Goal: Task Accomplishment & Management: Use online tool/utility

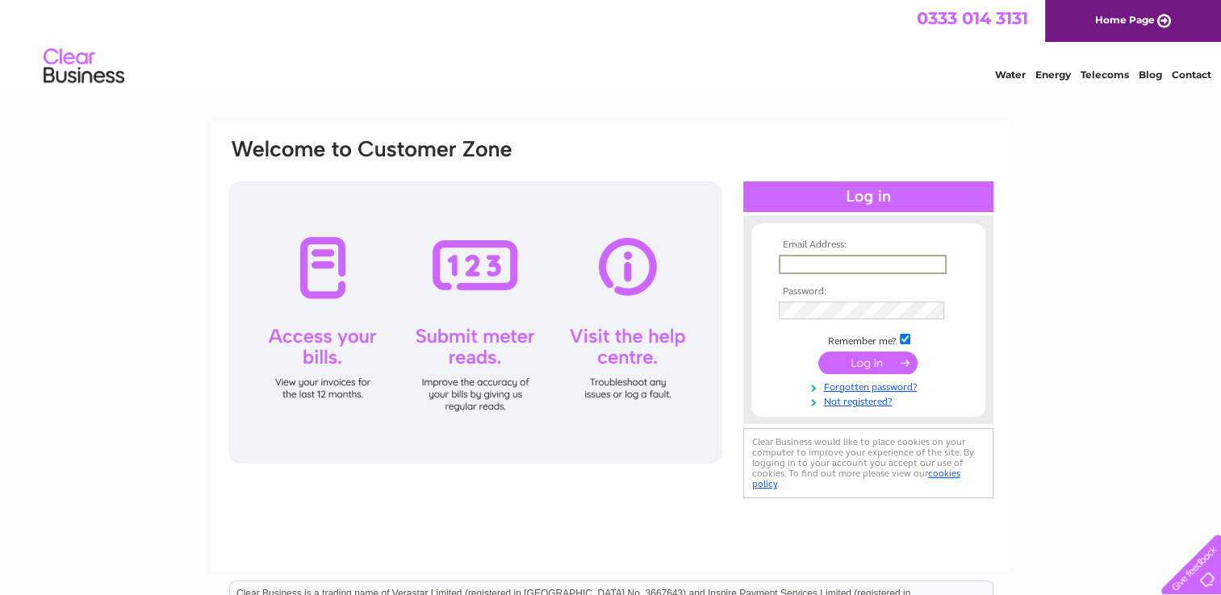
type input "mike.forbes@sky.com"
click at [871, 361] on input "submit" at bounding box center [867, 361] width 99 height 23
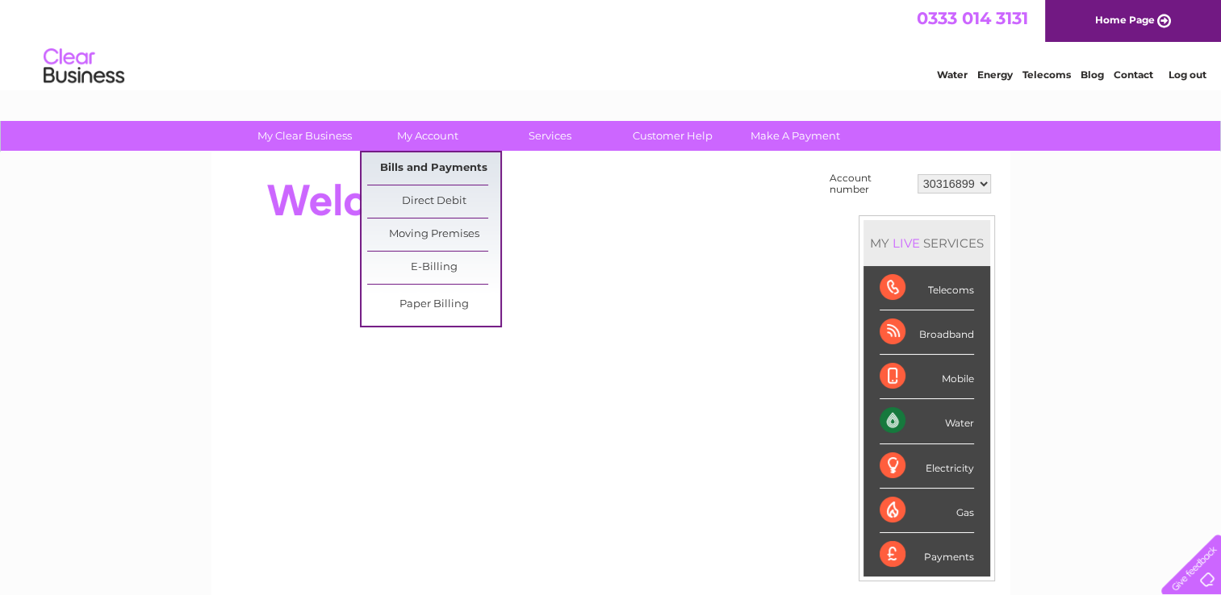
click at [440, 165] on link "Bills and Payments" at bounding box center [433, 169] width 133 height 32
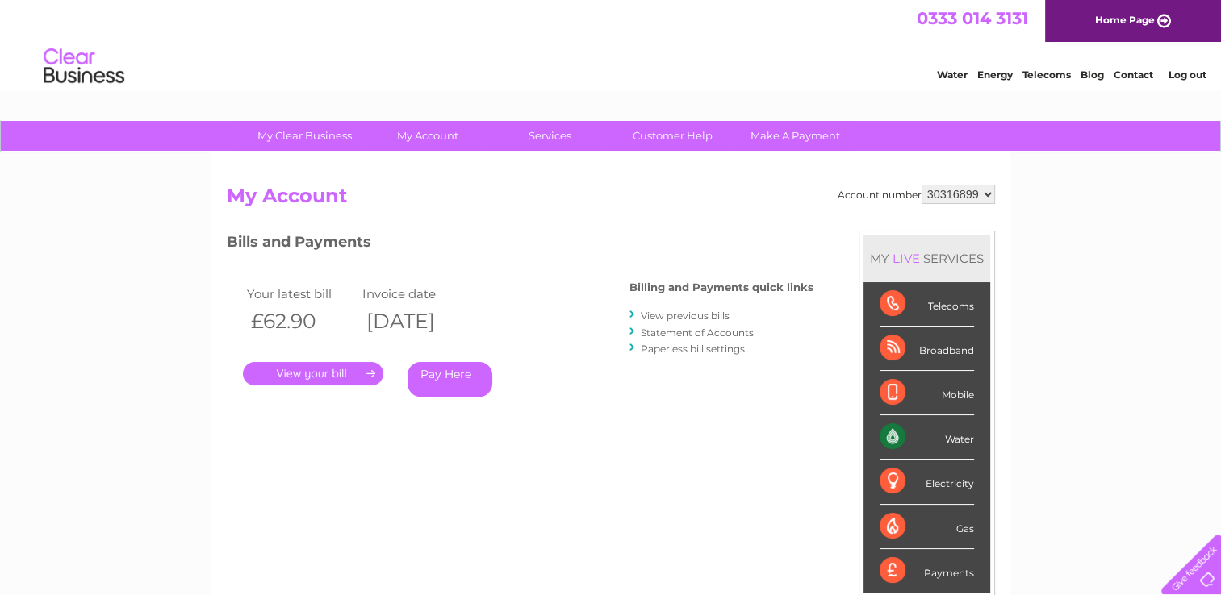
click at [318, 372] on link "." at bounding box center [313, 373] width 140 height 23
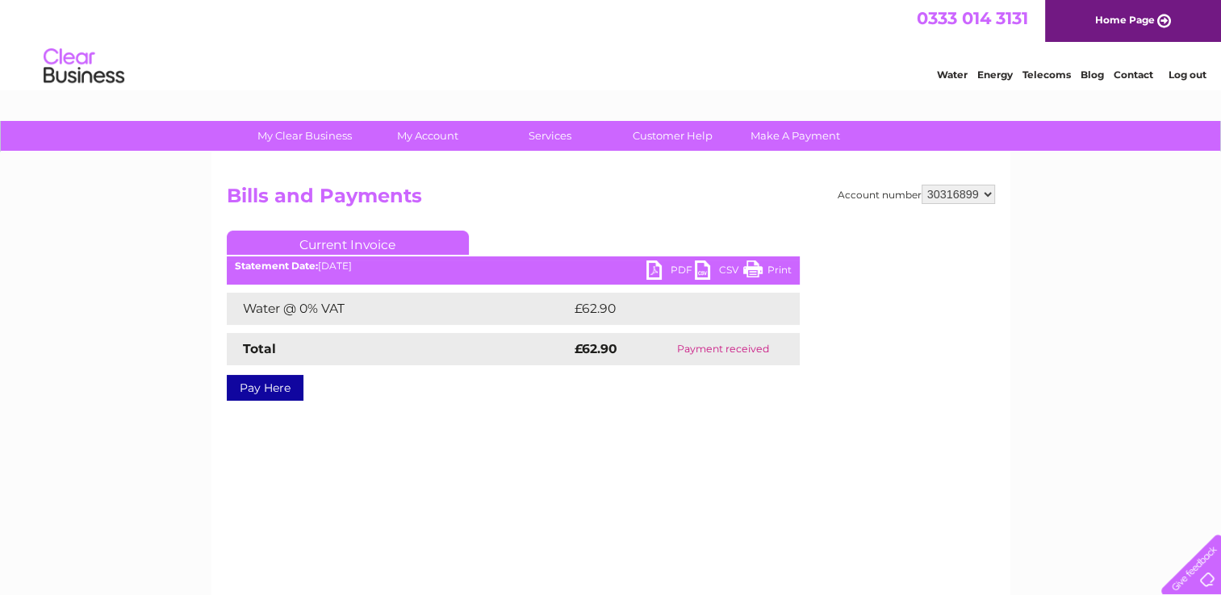
click at [656, 266] on link "PDF" at bounding box center [670, 272] width 48 height 23
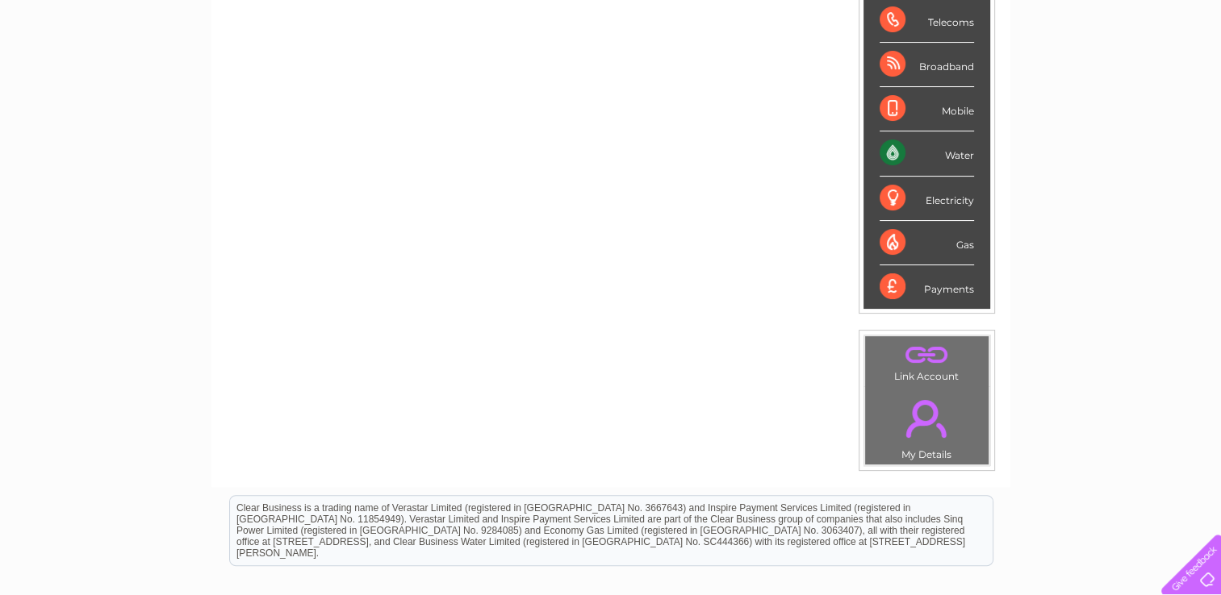
scroll to position [203, 0]
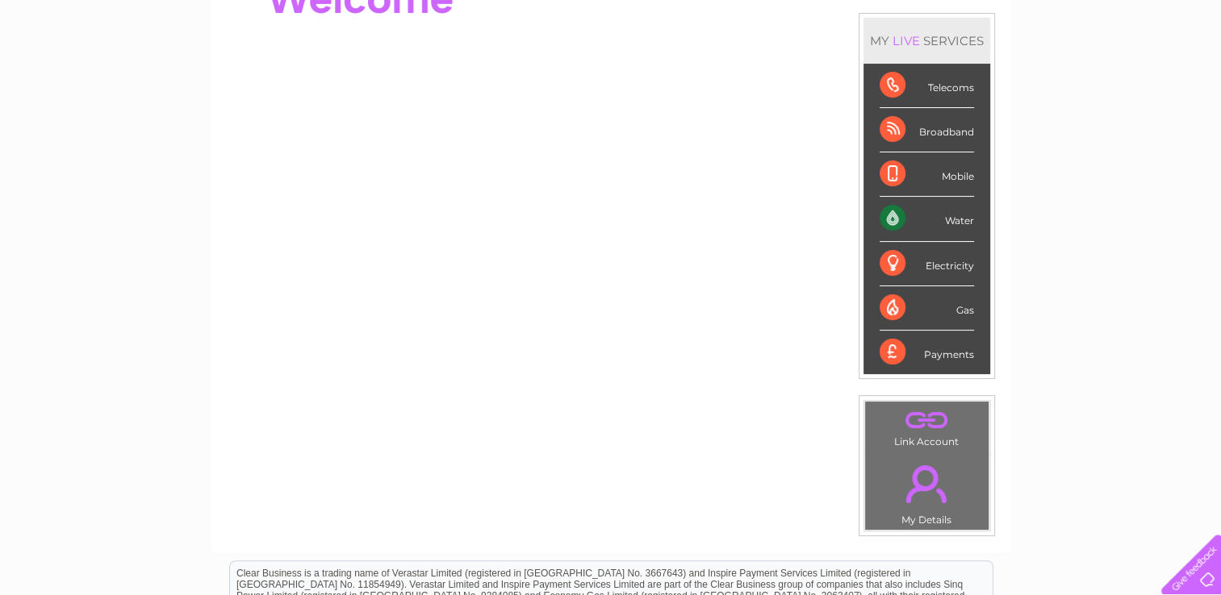
click at [961, 215] on div "Water" at bounding box center [926, 219] width 94 height 44
click at [896, 214] on div "Water" at bounding box center [926, 219] width 94 height 44
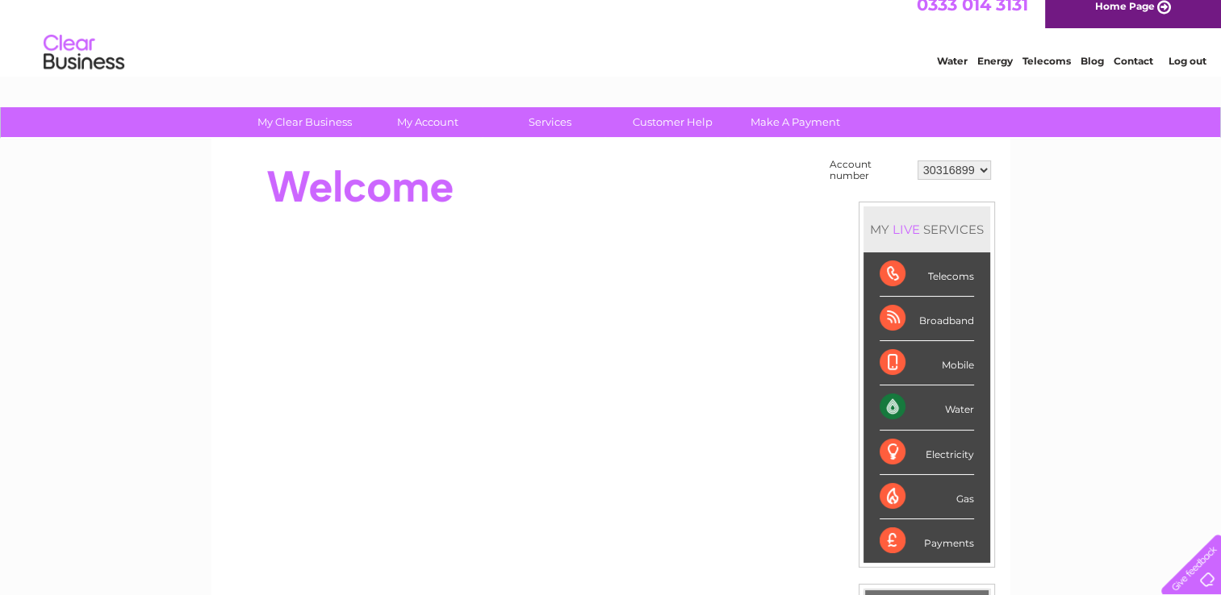
scroll to position [0, 0]
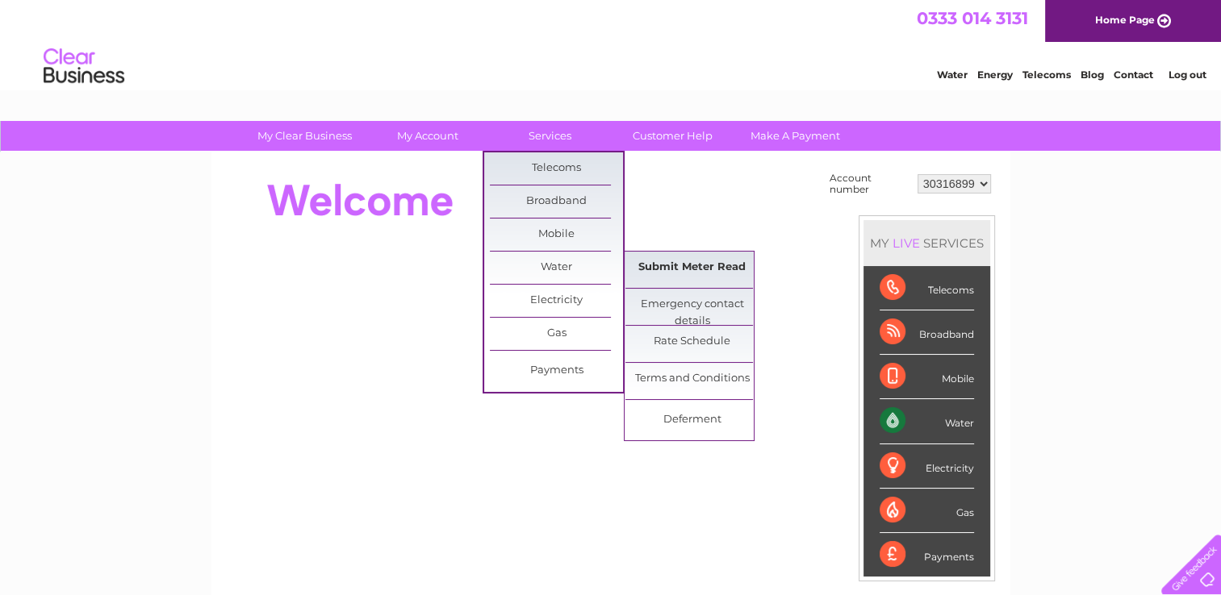
click at [692, 266] on link "Submit Meter Read" at bounding box center [691, 268] width 133 height 32
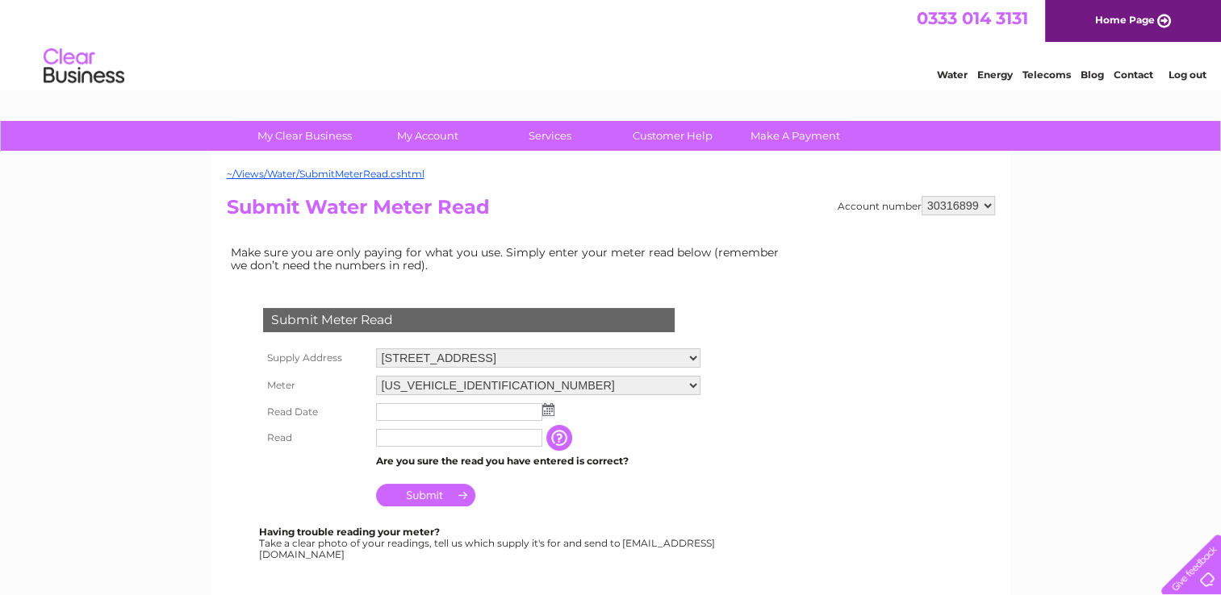
click at [543, 408] on img at bounding box center [548, 409] width 12 height 13
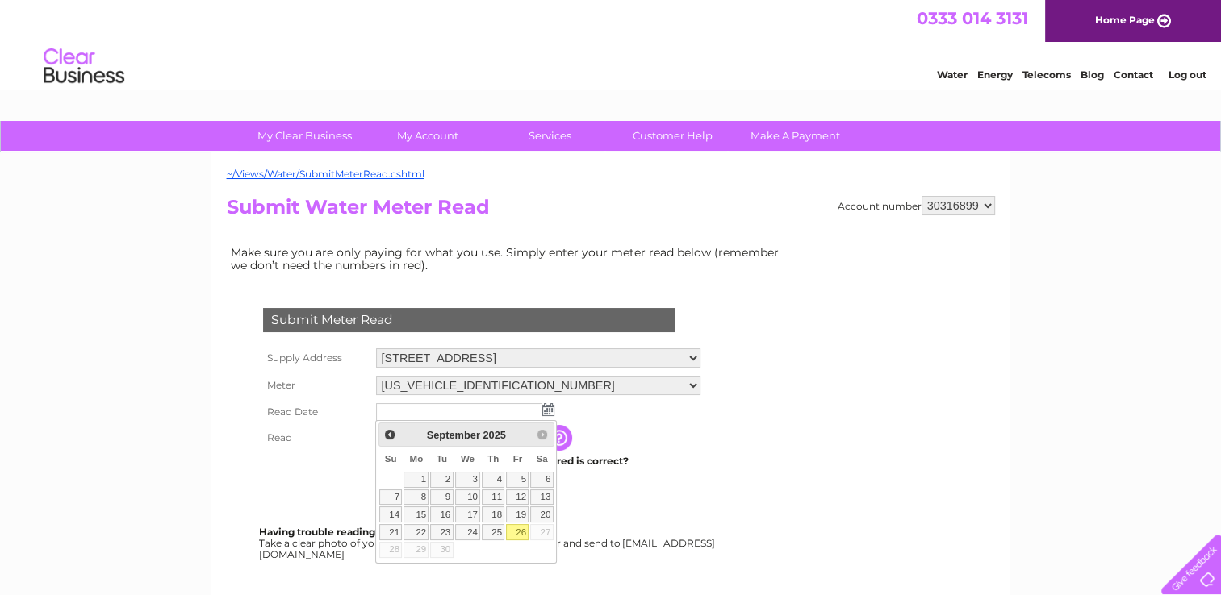
click at [513, 529] on link "26" at bounding box center [517, 532] width 23 height 16
type input "2025/09/26"
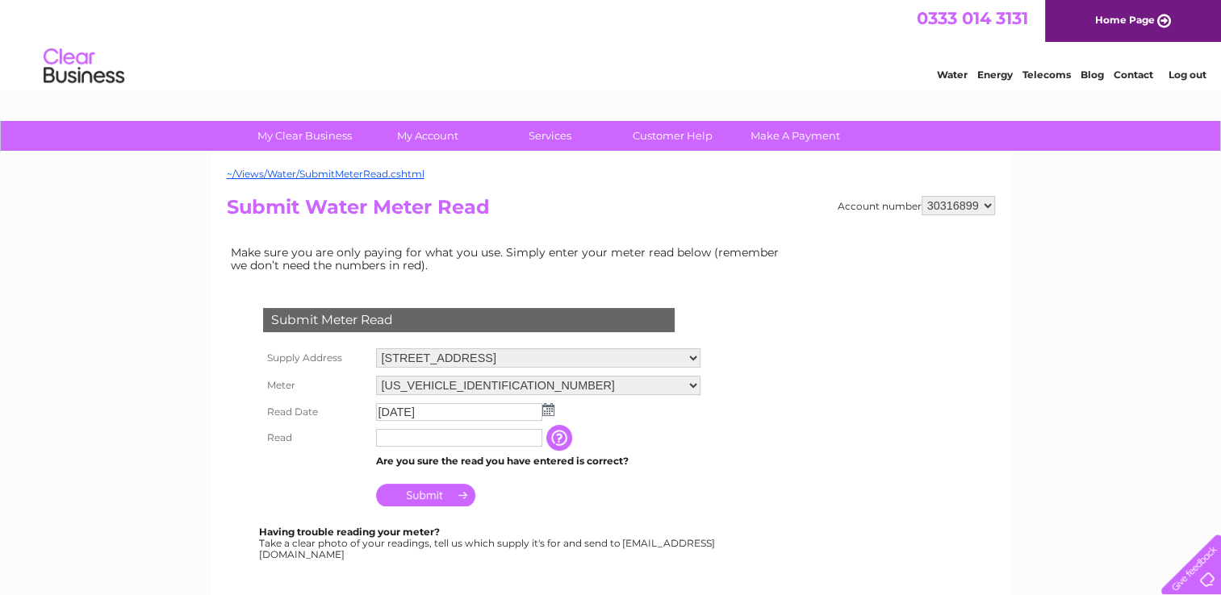
click at [448, 441] on input "text" at bounding box center [459, 438] width 166 height 18
type input "277"
click at [432, 487] on input "Submit" at bounding box center [425, 497] width 99 height 23
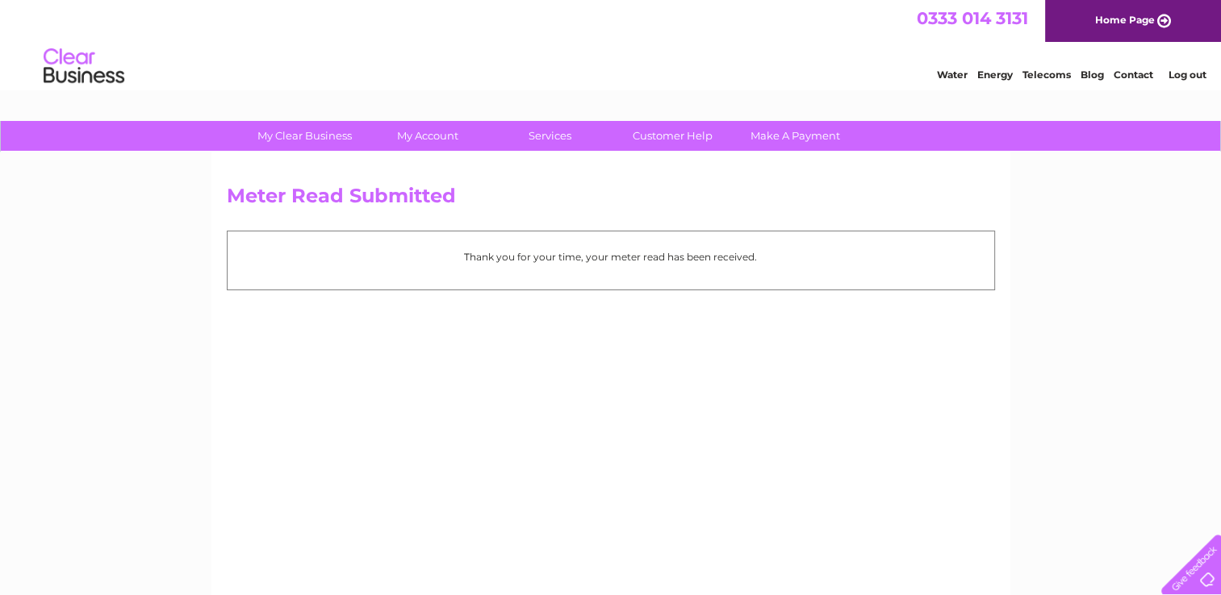
click at [1184, 72] on link "Log out" at bounding box center [1187, 75] width 38 height 12
